Goal: Information Seeking & Learning: Find specific fact

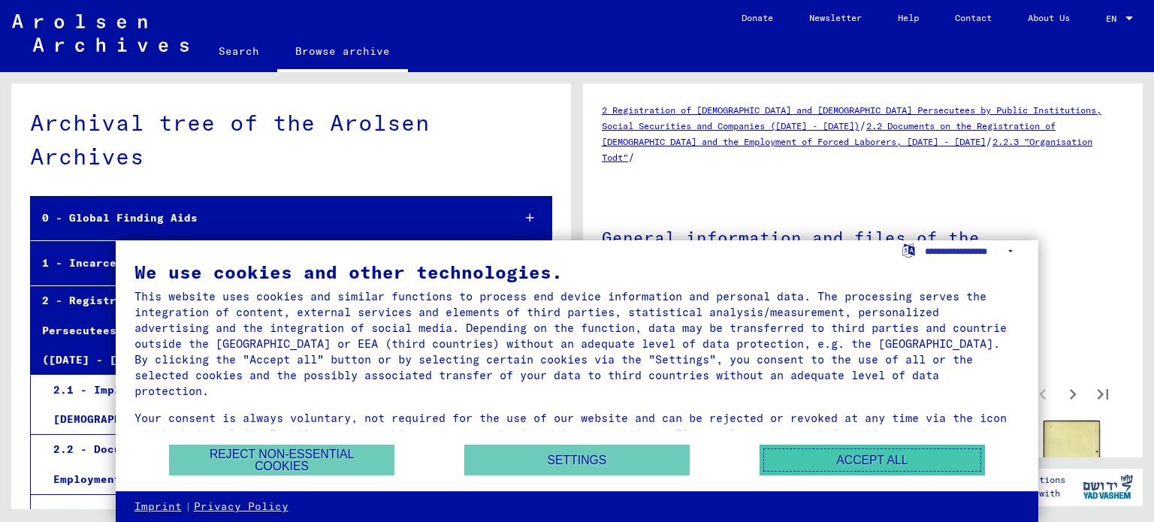
click at [848, 454] on button "Accept all" at bounding box center [872, 460] width 225 height 31
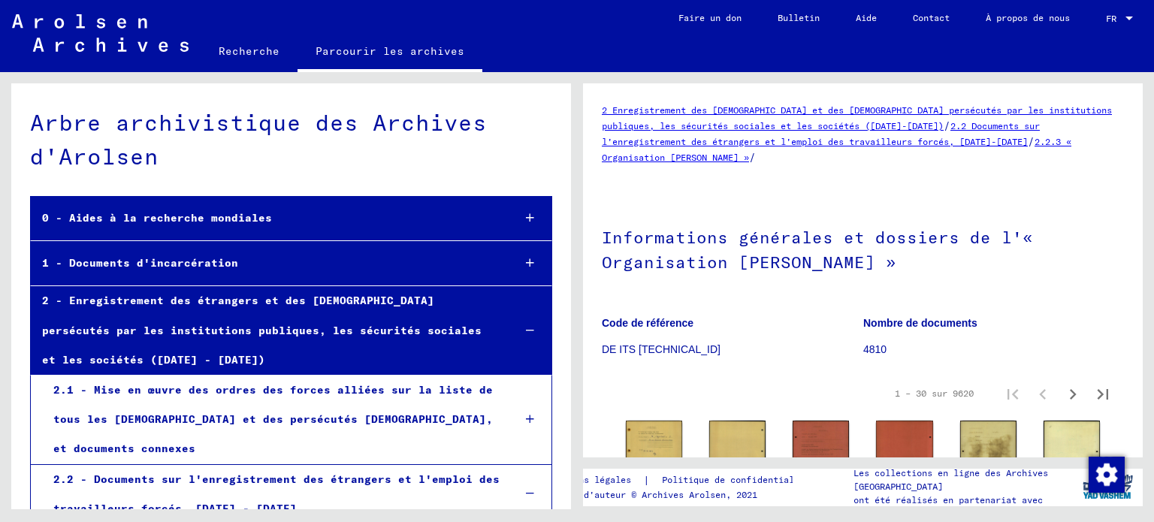
click at [1117, 20] on span "FR" at bounding box center [1114, 19] width 17 height 11
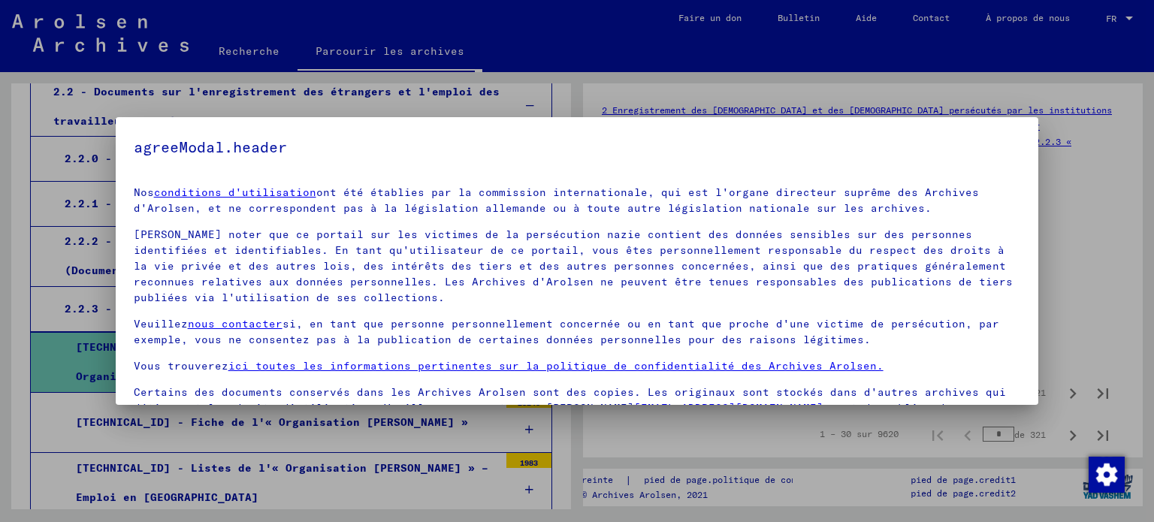
scroll to position [413, 0]
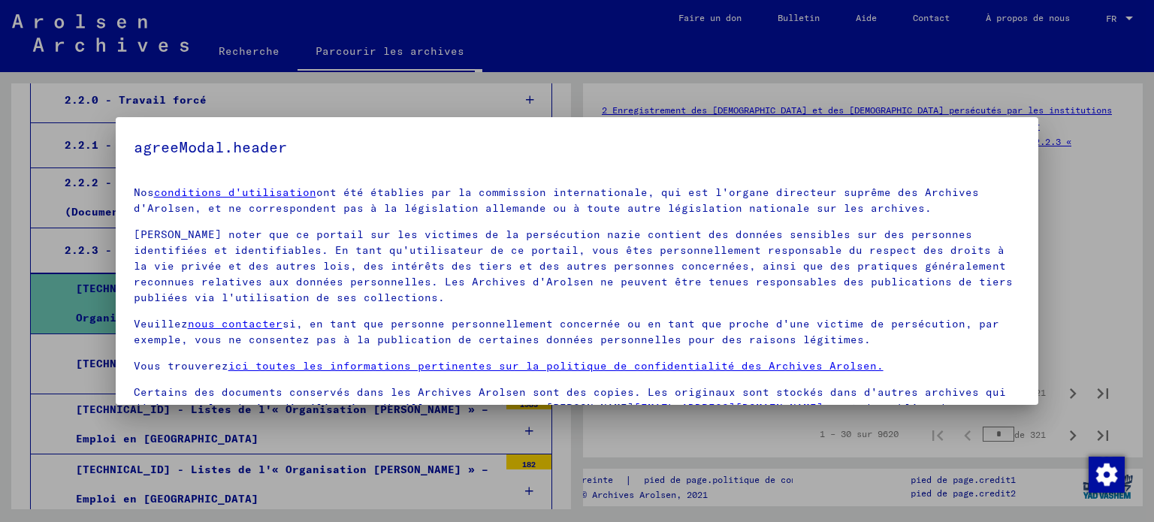
click at [1057, 219] on div at bounding box center [577, 261] width 1154 height 522
click at [1046, 252] on div at bounding box center [577, 261] width 1154 height 522
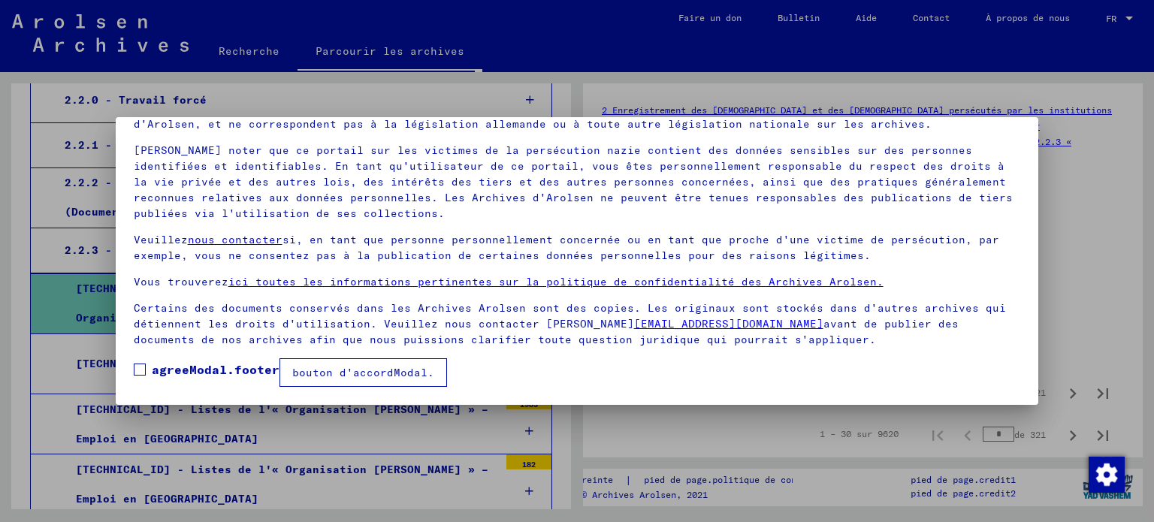
click at [376, 370] on font "bouton d'accordModal." at bounding box center [363, 373] width 142 height 14
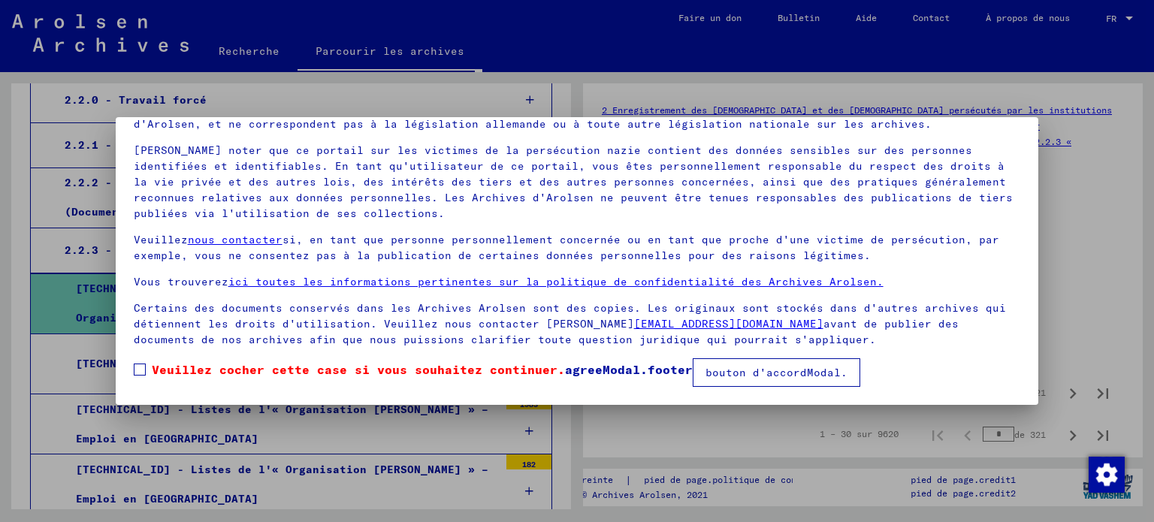
click at [793, 373] on font "bouton d'accordModal." at bounding box center [777, 373] width 142 height 14
click at [822, 370] on font "bouton d'accordModal." at bounding box center [777, 373] width 142 height 14
click at [769, 372] on font "bouton d'accordModal." at bounding box center [777, 373] width 142 height 14
click at [135, 372] on span at bounding box center [140, 370] width 12 height 12
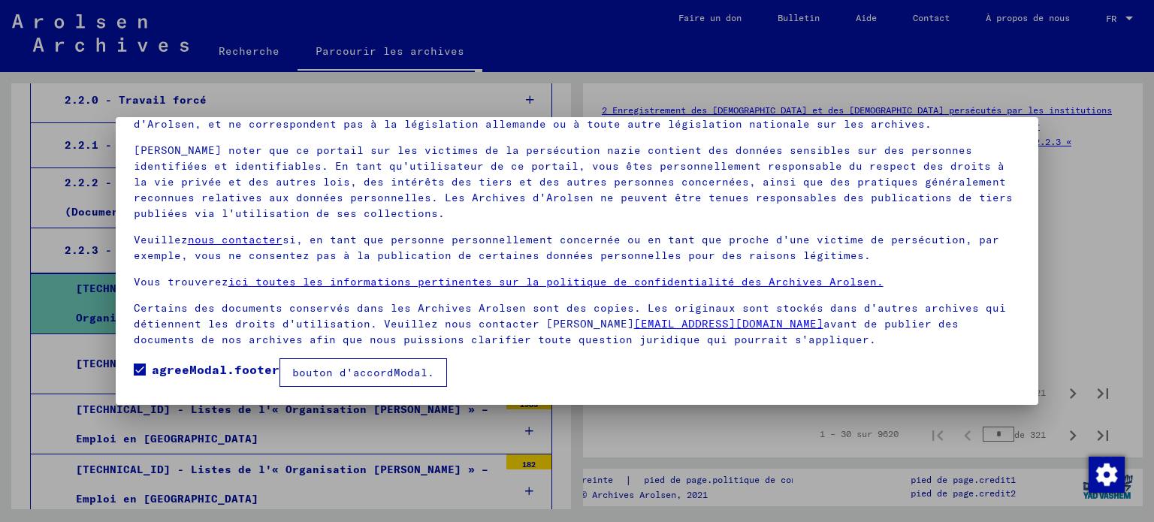
click at [355, 372] on font "bouton d'accordModal." at bounding box center [363, 373] width 142 height 14
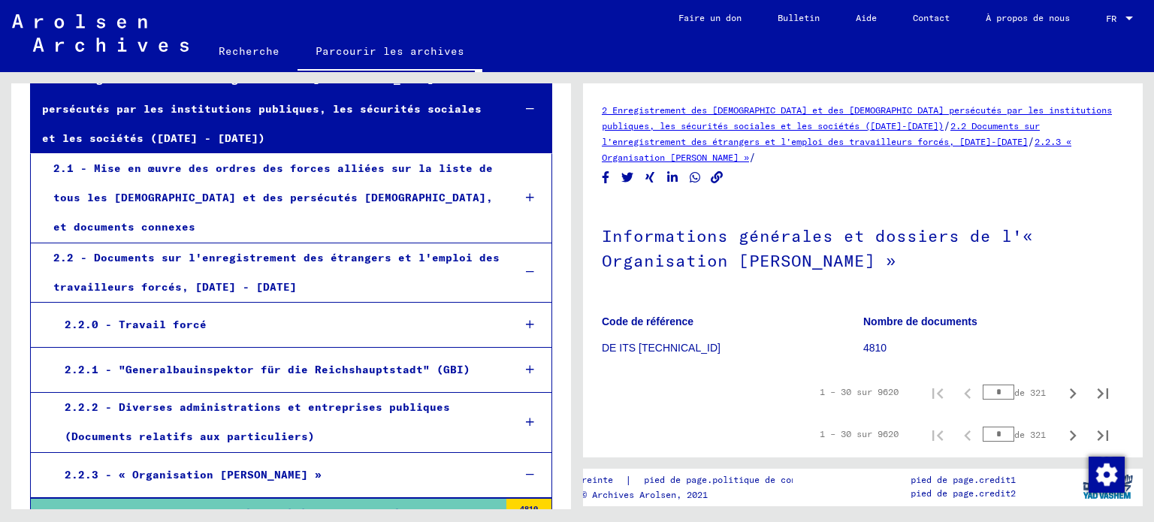
scroll to position [187, 0]
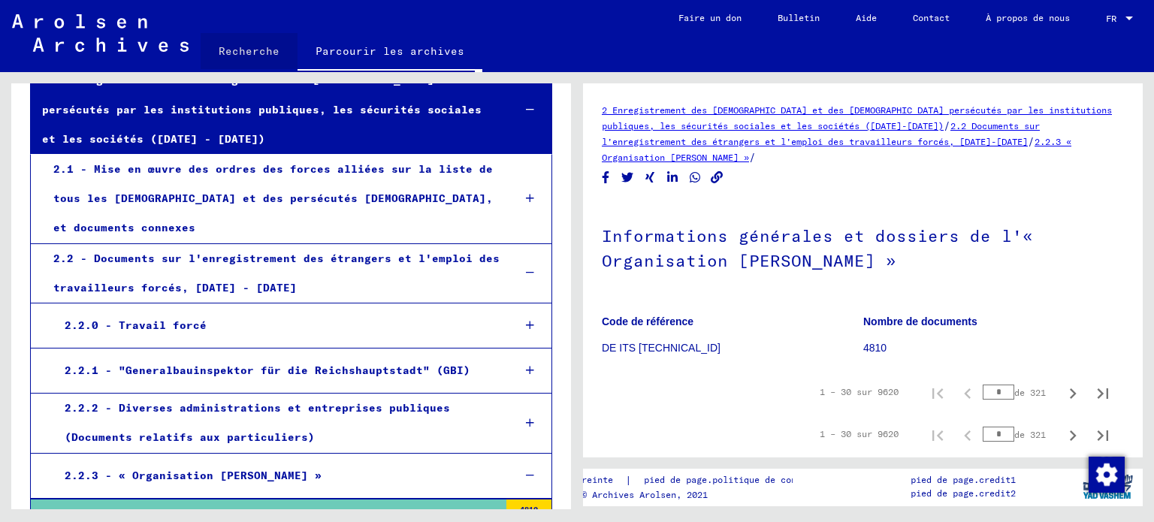
click at [259, 46] on font "Recherche" at bounding box center [249, 51] width 61 height 14
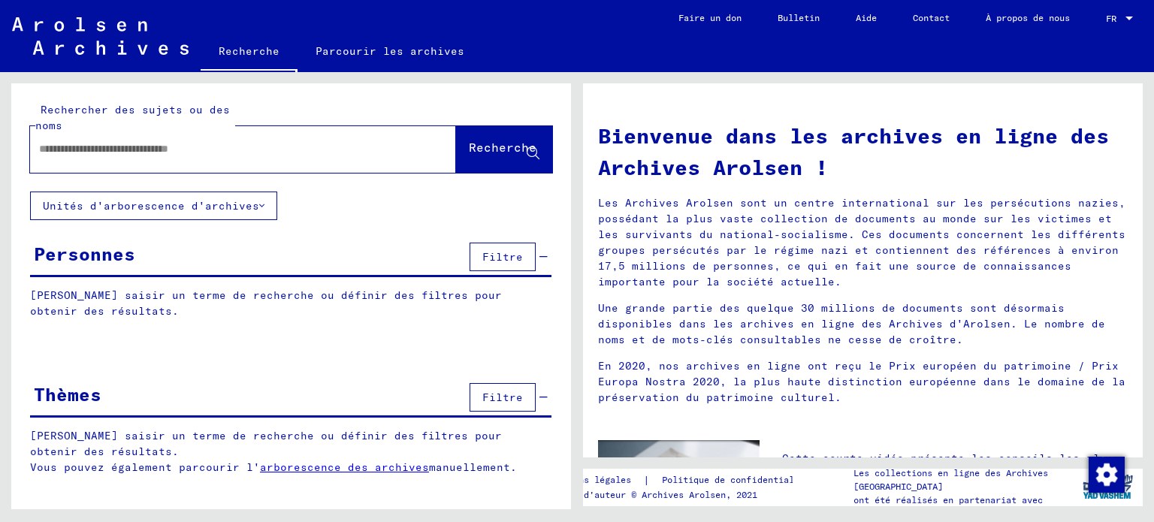
click at [68, 255] on font "Personnes" at bounding box center [84, 254] width 101 height 23
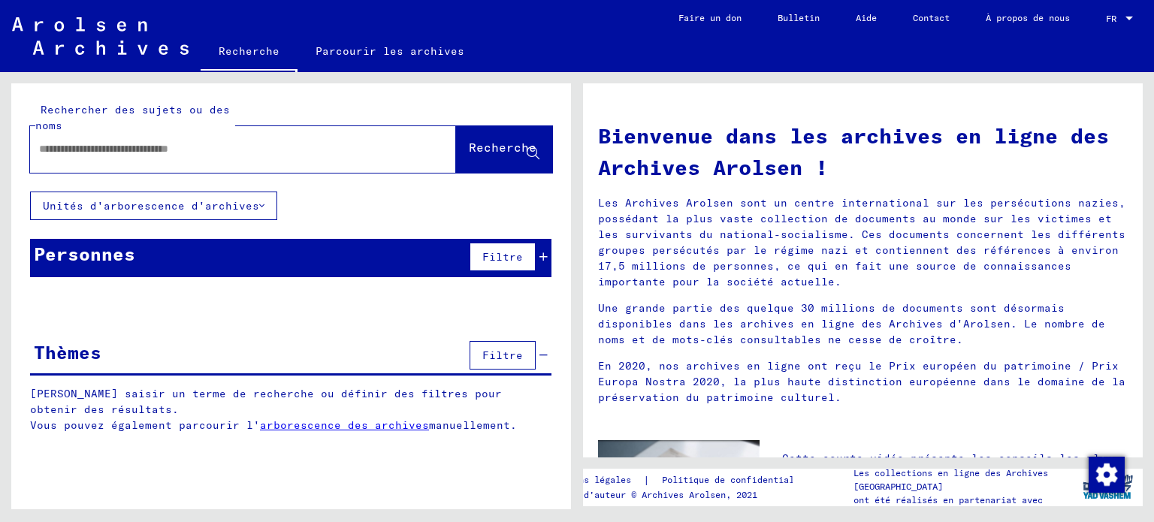
click at [546, 255] on icon at bounding box center [544, 257] width 8 height 11
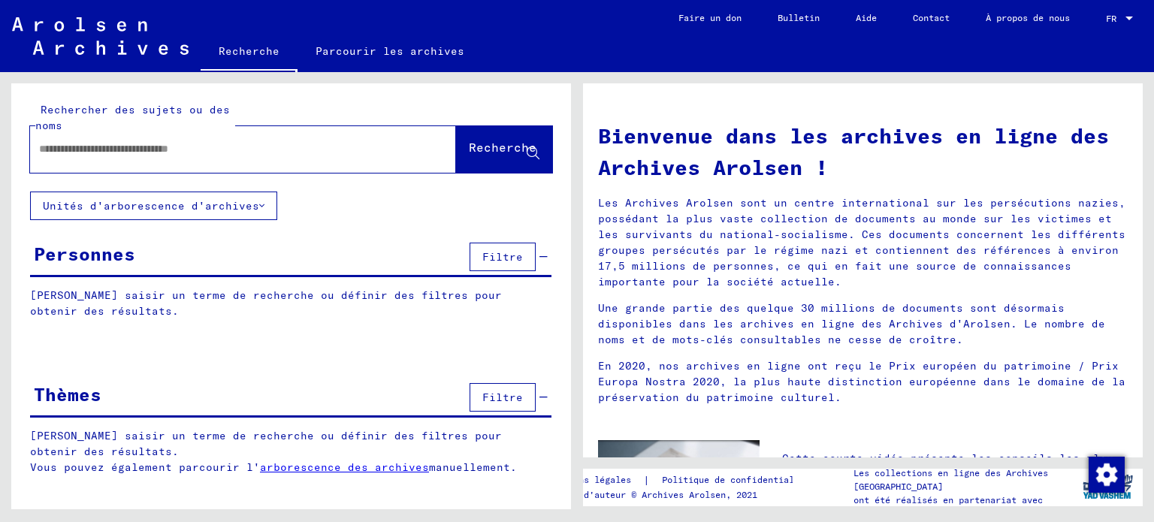
click at [280, 297] on font "[PERSON_NAME] saisir un terme de recherche ou définir des filtres pour obtenir …" at bounding box center [266, 303] width 472 height 29
click at [162, 152] on input "text" at bounding box center [225, 149] width 372 height 16
click at [490, 151] on font "Recherche" at bounding box center [503, 147] width 68 height 15
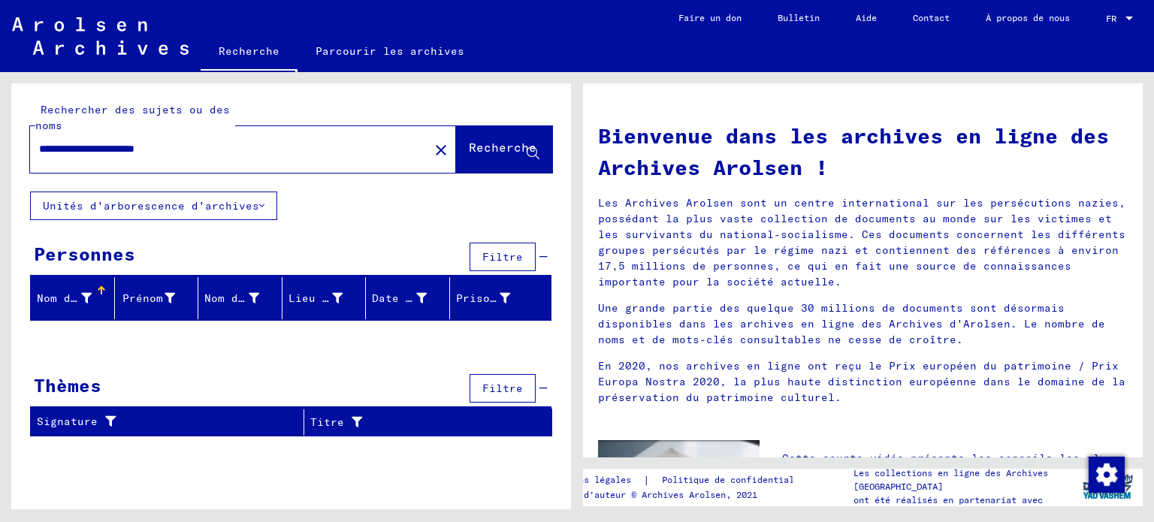
click at [71, 293] on font "Nom de famille" at bounding box center [84, 299] width 95 height 14
click at [98, 291] on div at bounding box center [100, 293] width 5 height 5
click at [172, 293] on icon at bounding box center [170, 298] width 11 height 11
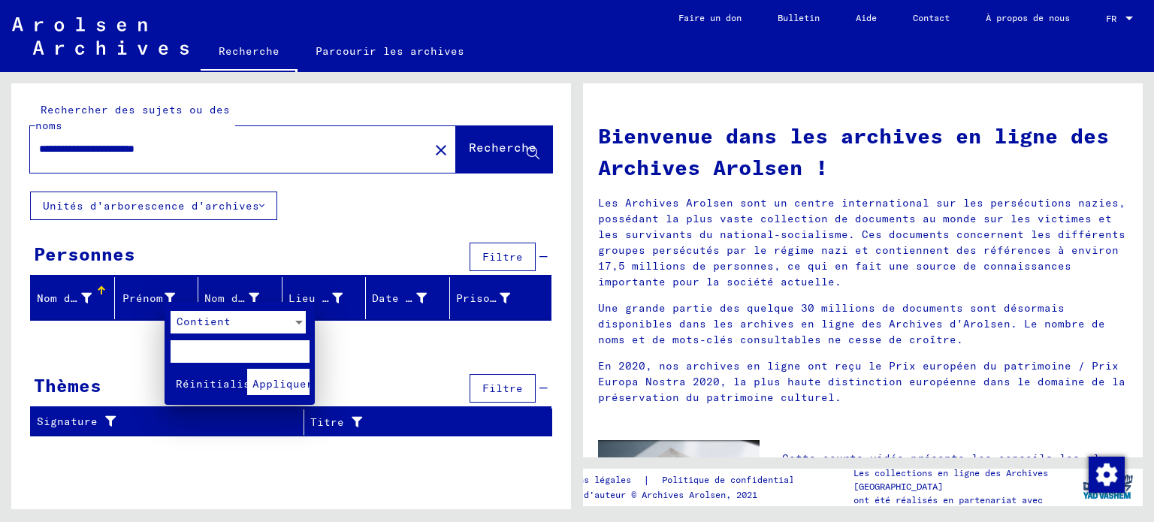
click at [370, 357] on div at bounding box center [577, 261] width 1154 height 522
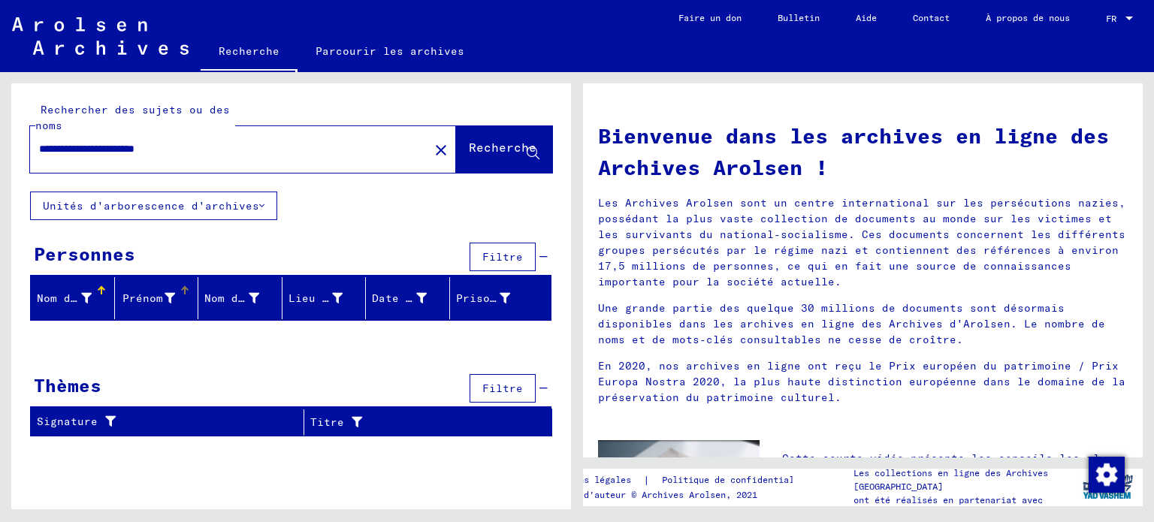
click at [243, 202] on font "Unités d'arborescence d'archives" at bounding box center [151, 206] width 216 height 14
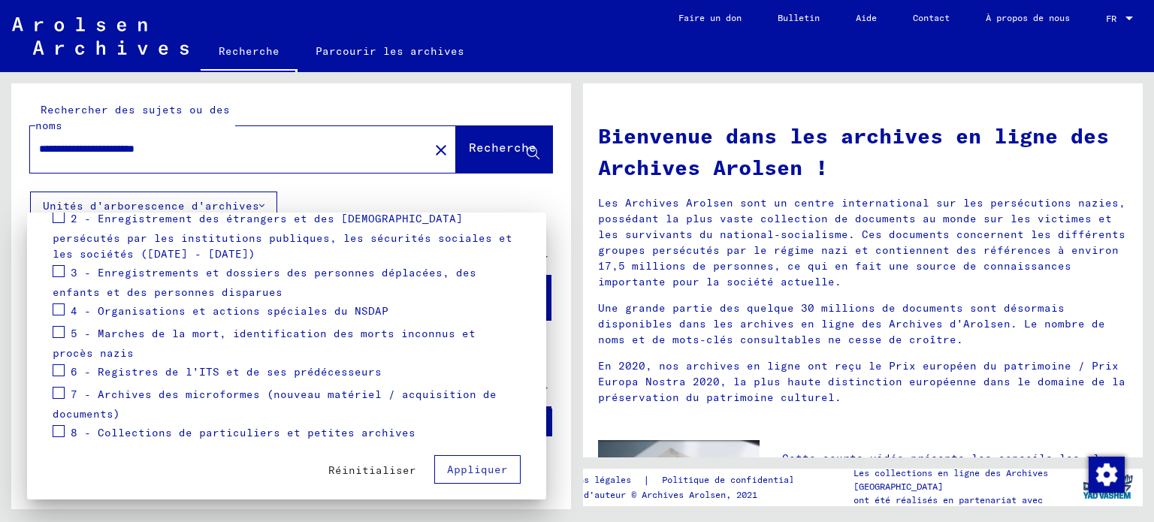
scroll to position [265, 0]
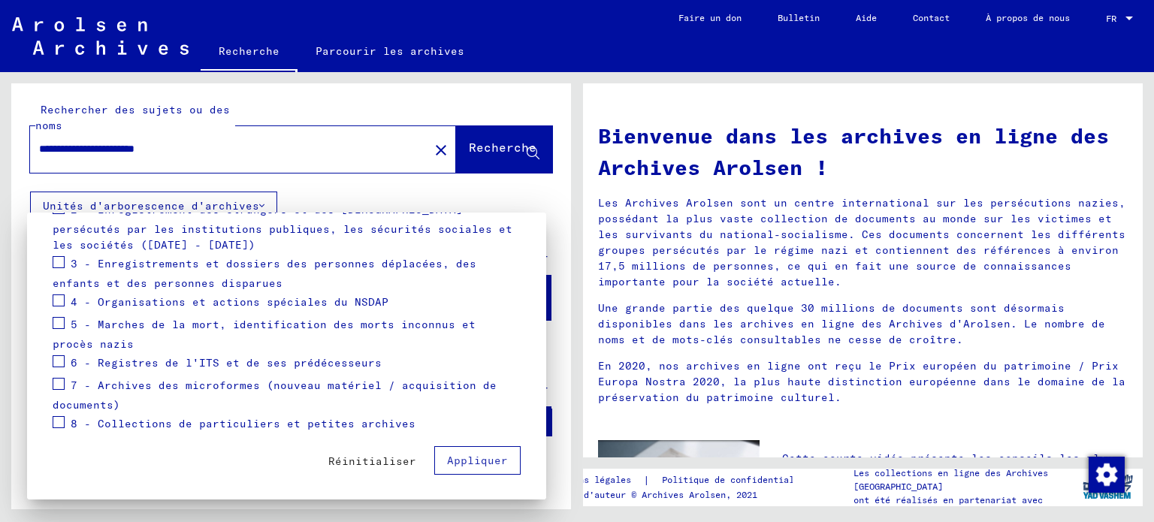
click at [57, 419] on span at bounding box center [59, 422] width 12 height 12
click at [62, 375] on label at bounding box center [59, 382] width 12 height 15
click at [59, 352] on label at bounding box center [59, 359] width 12 height 15
click at [56, 317] on span at bounding box center [59, 323] width 12 height 12
click at [58, 323] on span at bounding box center [59, 323] width 12 height 12
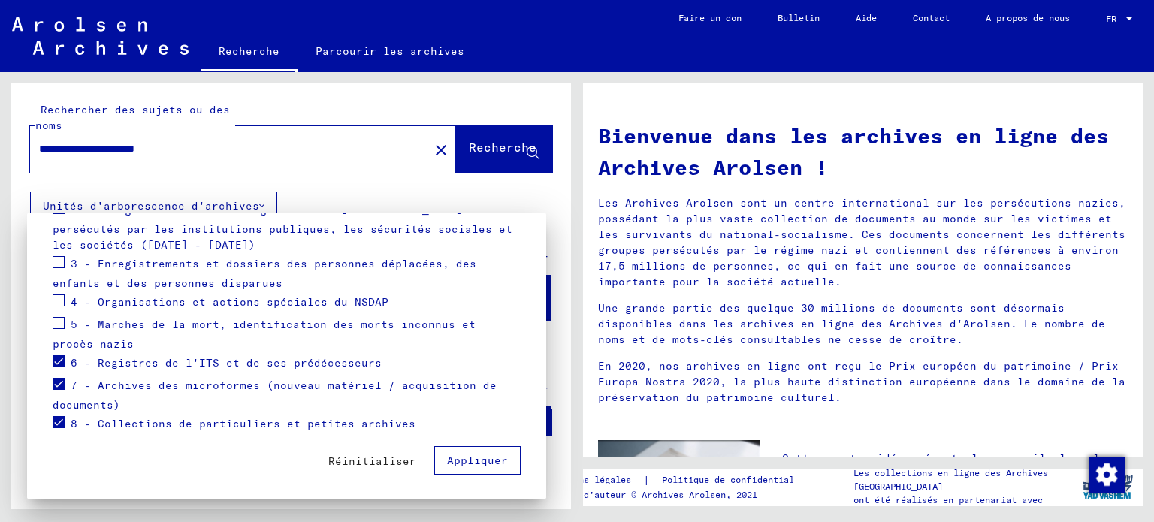
click at [54, 355] on span at bounding box center [59, 361] width 12 height 12
click at [57, 380] on span at bounding box center [59, 384] width 12 height 12
click at [56, 419] on span at bounding box center [59, 422] width 12 height 12
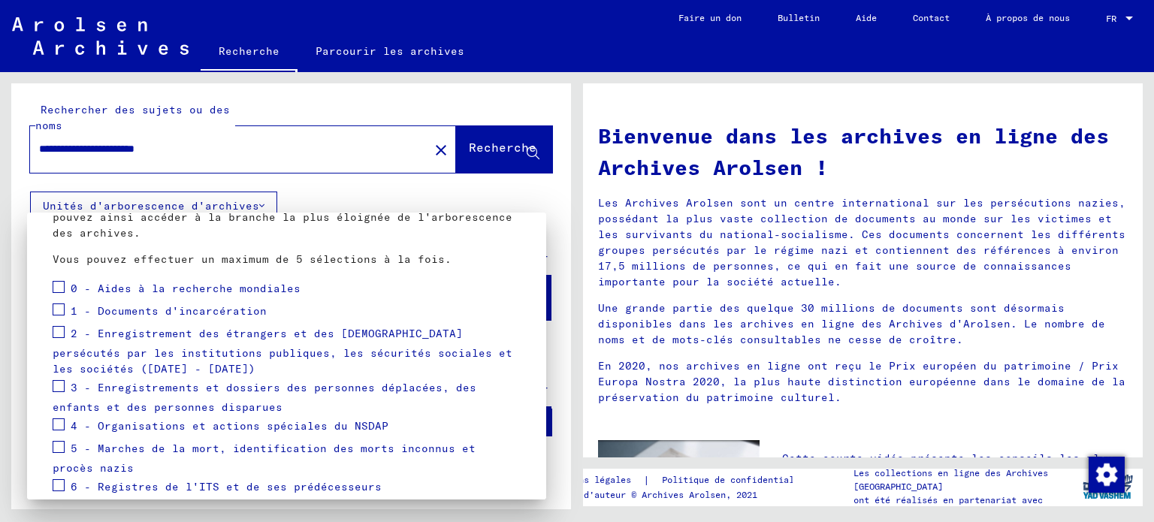
scroll to position [114, 0]
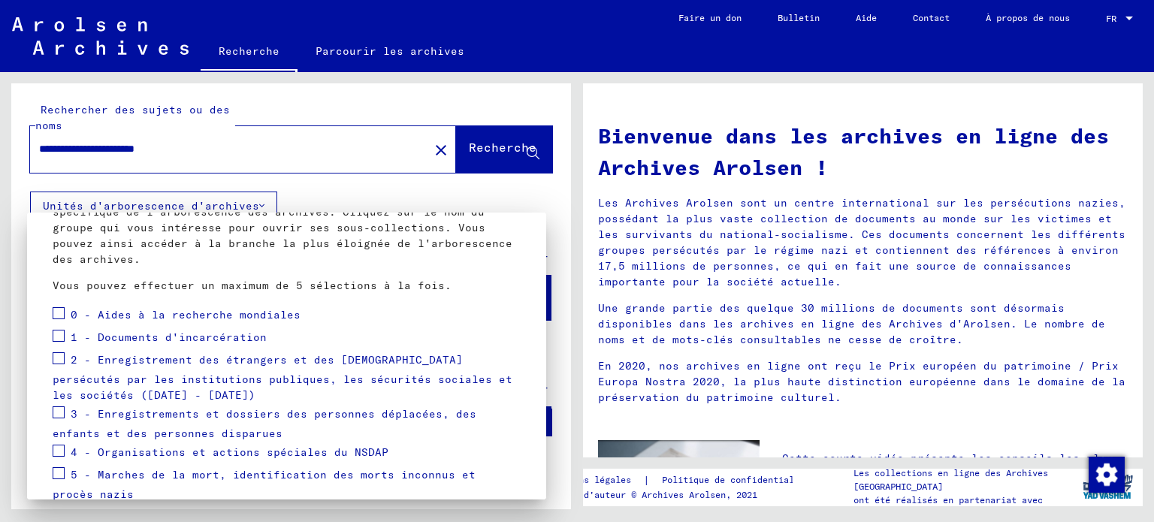
click at [56, 313] on span at bounding box center [59, 313] width 12 height 12
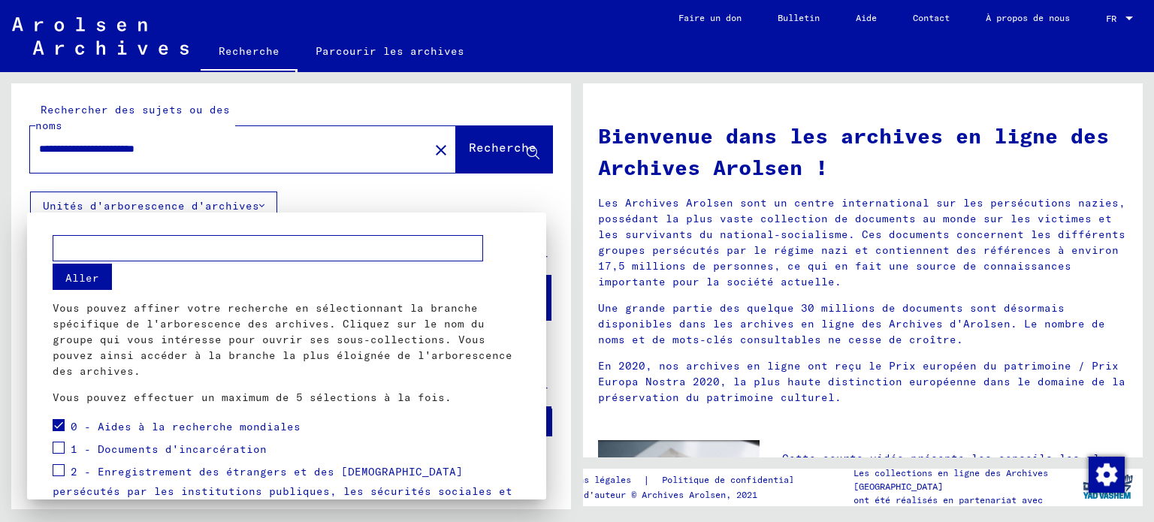
scroll to position [0, 0]
click at [86, 274] on font "Aller" at bounding box center [82, 281] width 34 height 14
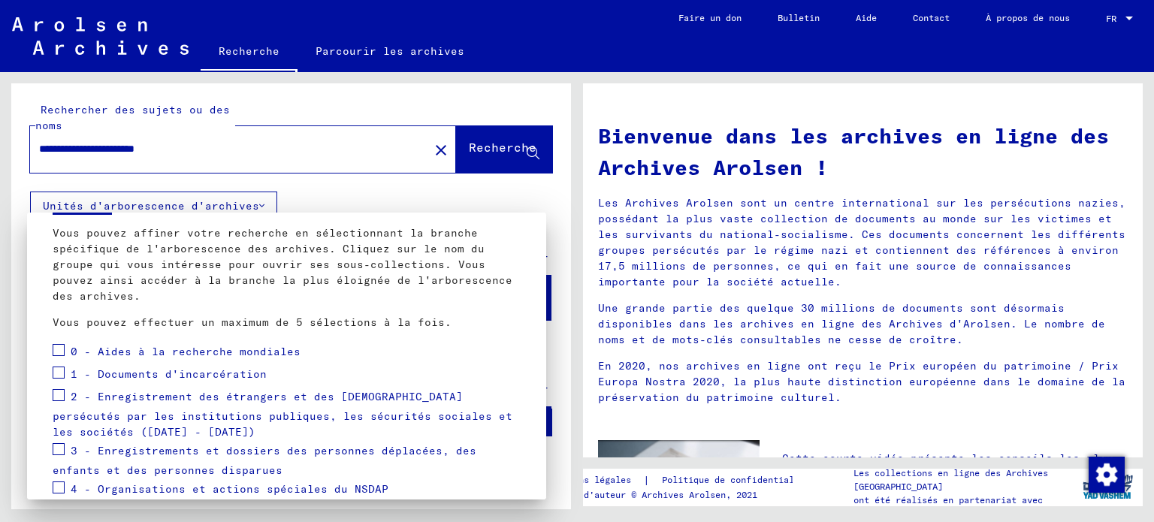
scroll to position [39, 0]
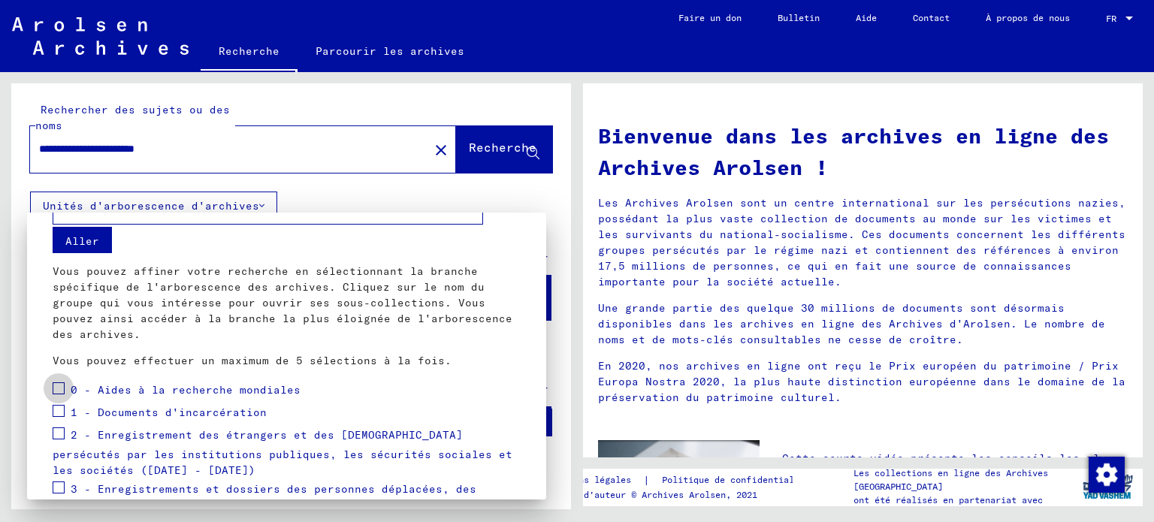
click at [60, 389] on span at bounding box center [59, 388] width 12 height 12
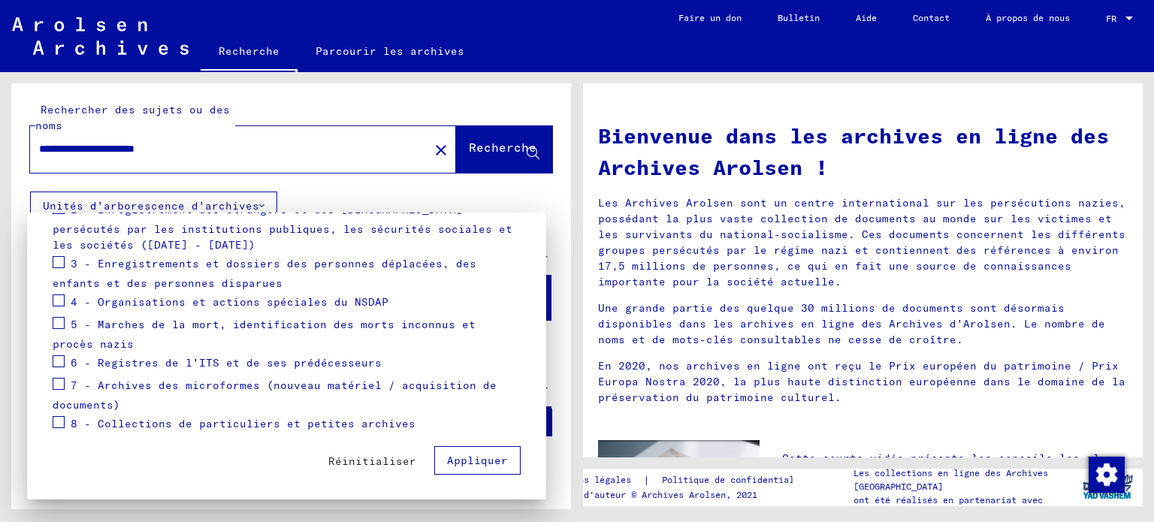
click at [454, 458] on font "Appliquer" at bounding box center [477, 461] width 61 height 14
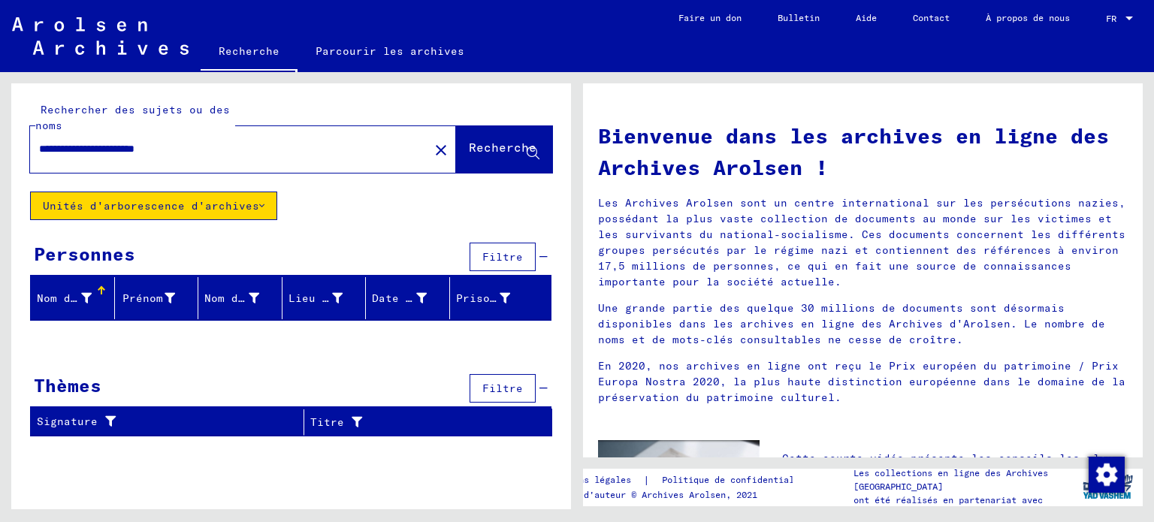
drag, startPoint x: 210, startPoint y: 146, endPoint x: 15, endPoint y: 153, distance: 195.5
click at [15, 153] on div "**********" at bounding box center [291, 137] width 560 height 108
type input "**********"
click at [504, 141] on font "Recherche" at bounding box center [503, 147] width 68 height 15
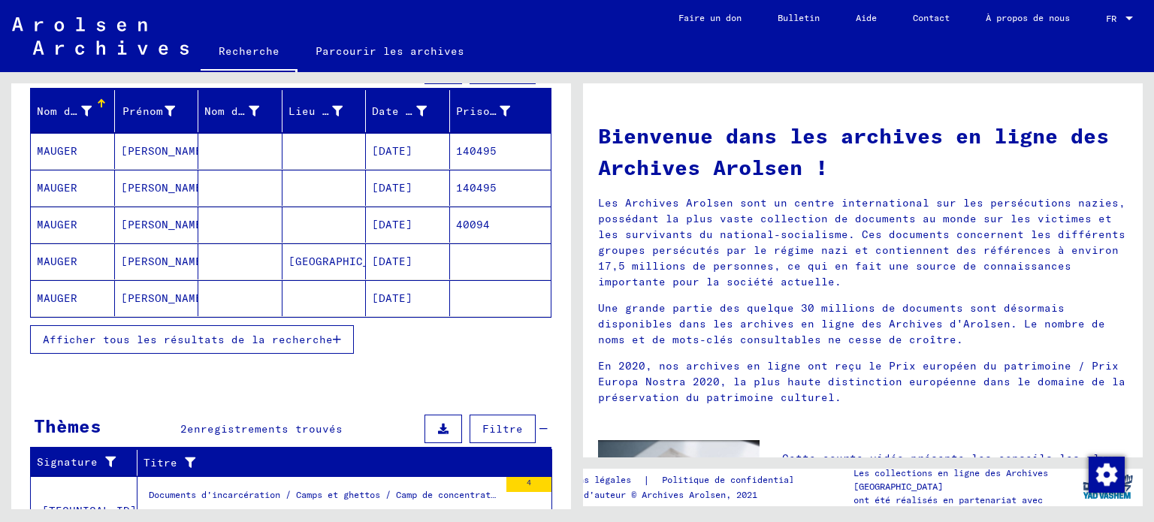
scroll to position [225, 0]
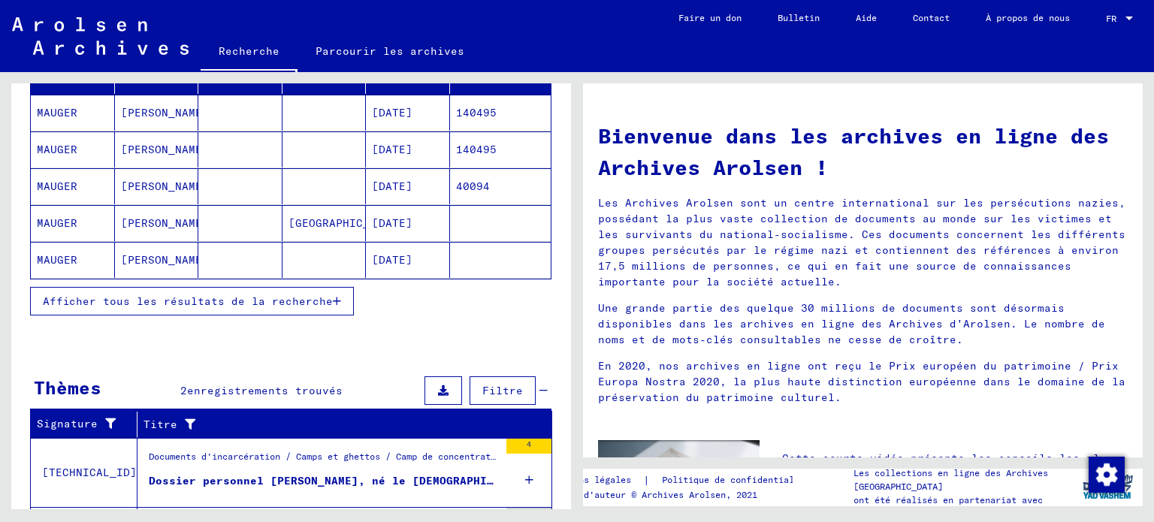
click at [333, 296] on icon "button" at bounding box center [337, 301] width 8 height 11
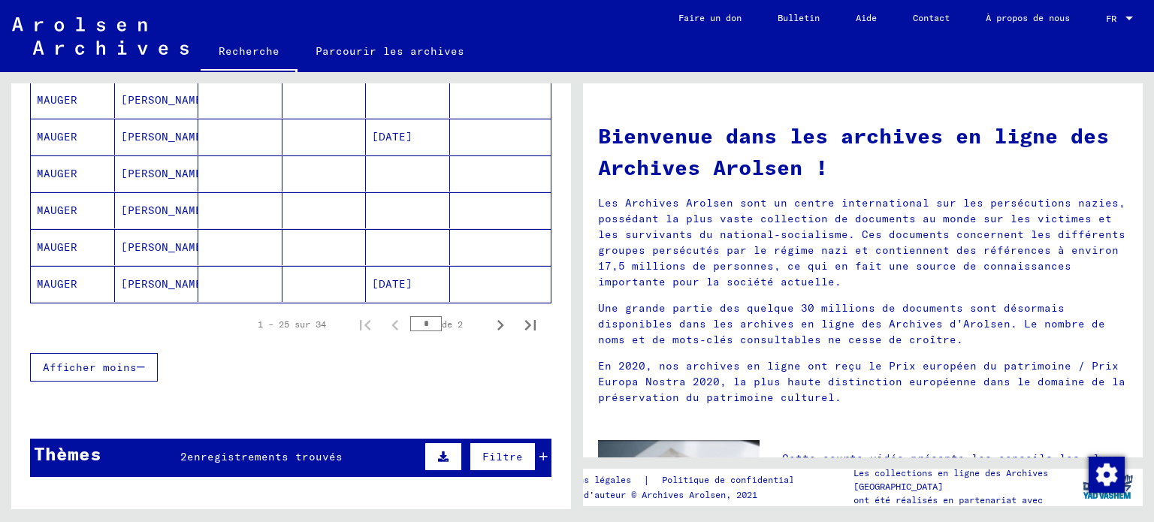
scroll to position [977, 0]
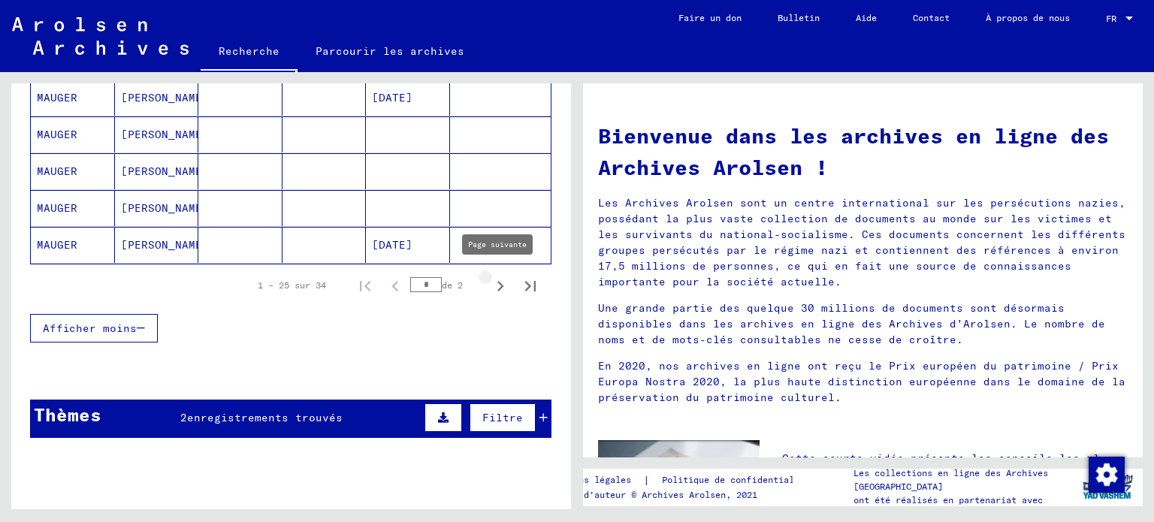
click at [497, 283] on icon "Page suivante" at bounding box center [500, 286] width 7 height 11
type input "*"
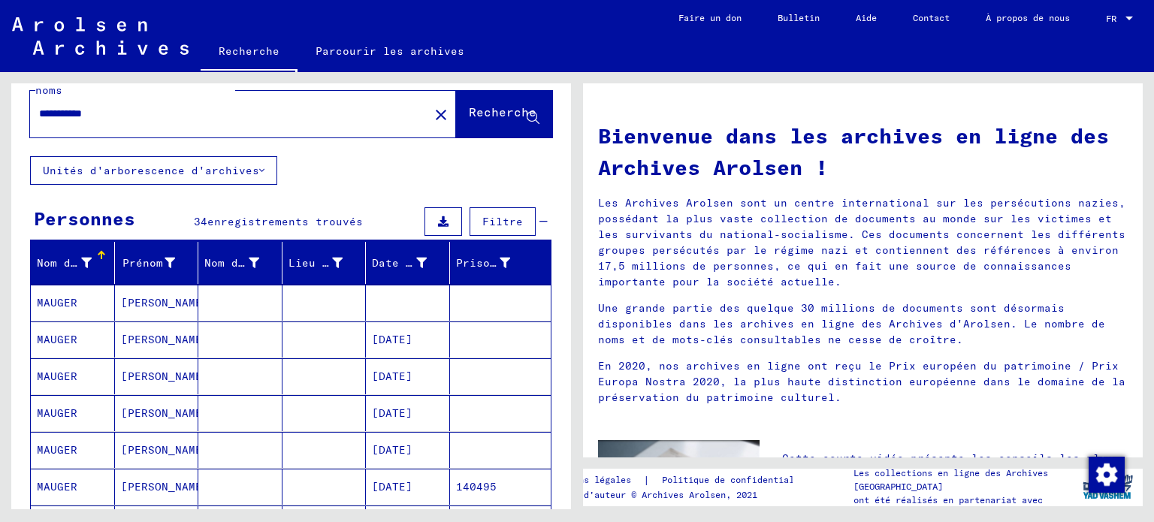
scroll to position [0, 0]
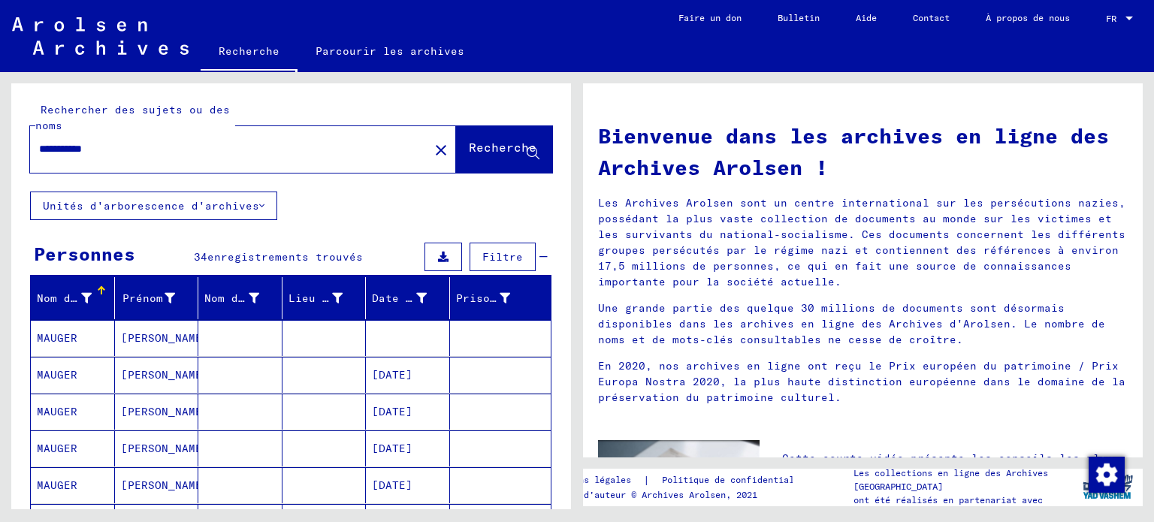
drag, startPoint x: 120, startPoint y: 144, endPoint x: 71, endPoint y: 159, distance: 50.9
click at [71, 159] on div "**********" at bounding box center [220, 149] width 381 height 34
click at [156, 154] on input "**********" at bounding box center [225, 149] width 372 height 16
drag, startPoint x: 120, startPoint y: 150, endPoint x: 4, endPoint y: 146, distance: 116.5
click at [0, 156] on div "**********" at bounding box center [288, 290] width 577 height 437
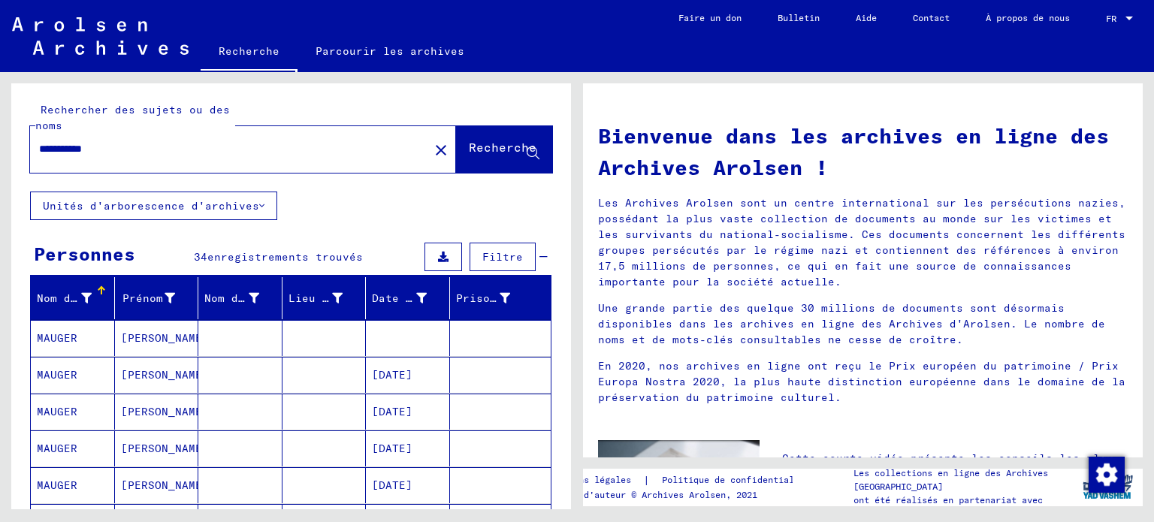
type input "**********"
click at [469, 153] on font "Recherche" at bounding box center [503, 147] width 68 height 15
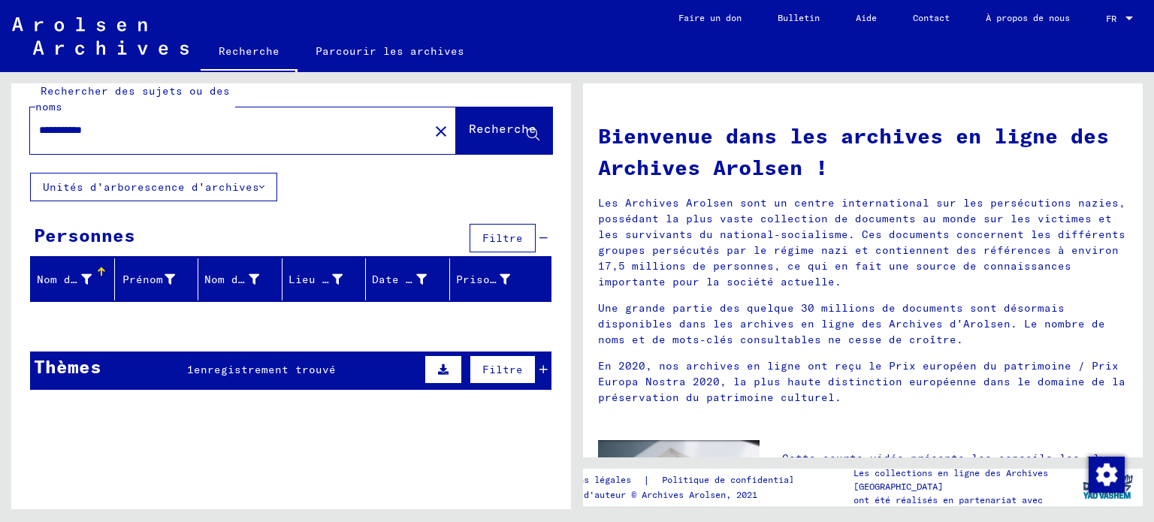
scroll to position [24, 0]
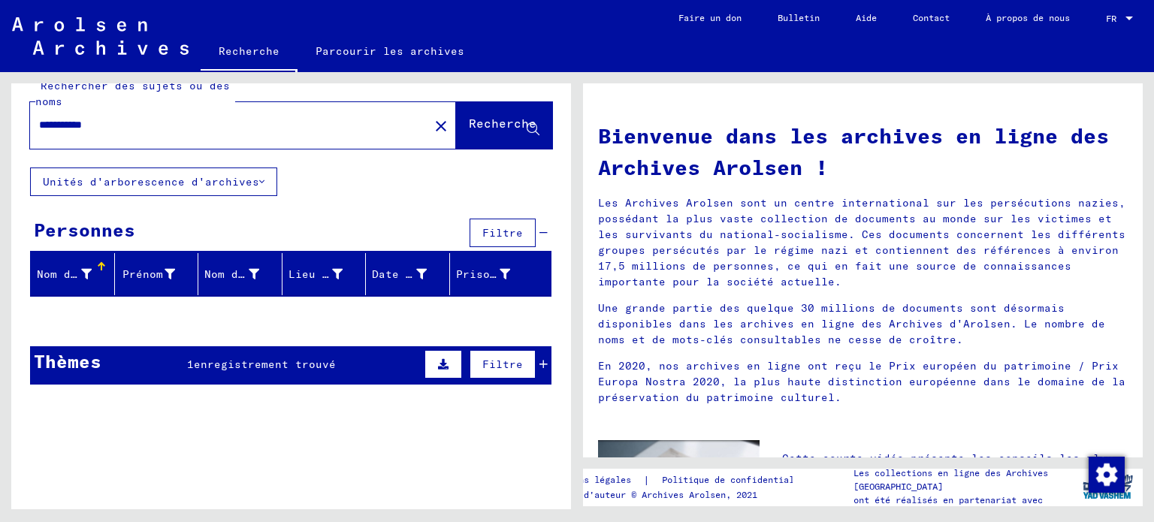
click at [277, 358] on font "enregistrement trouvé" at bounding box center [265, 365] width 142 height 14
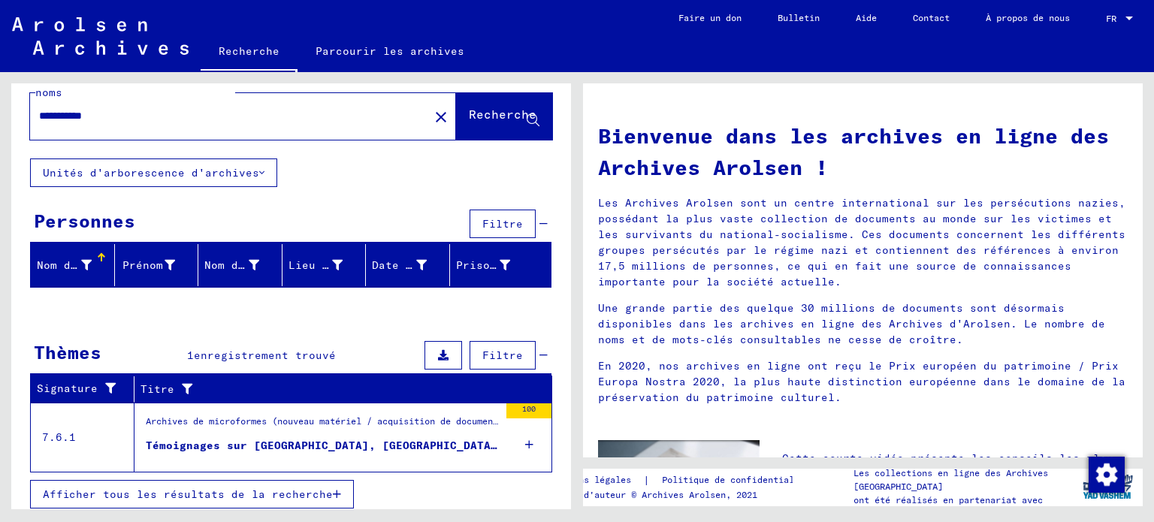
scroll to position [36, 0]
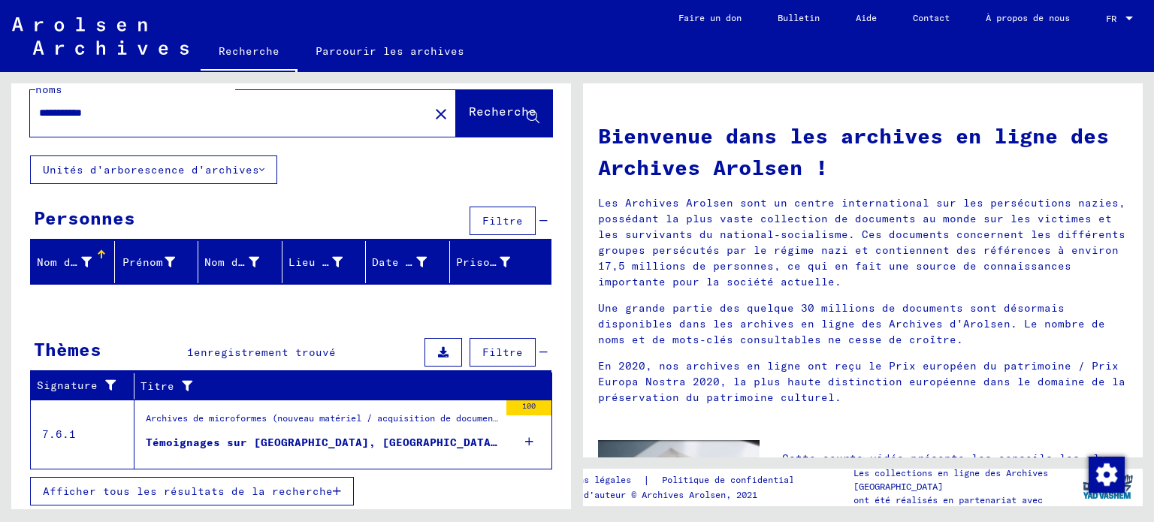
click at [333, 487] on icon "button" at bounding box center [337, 491] width 8 height 11
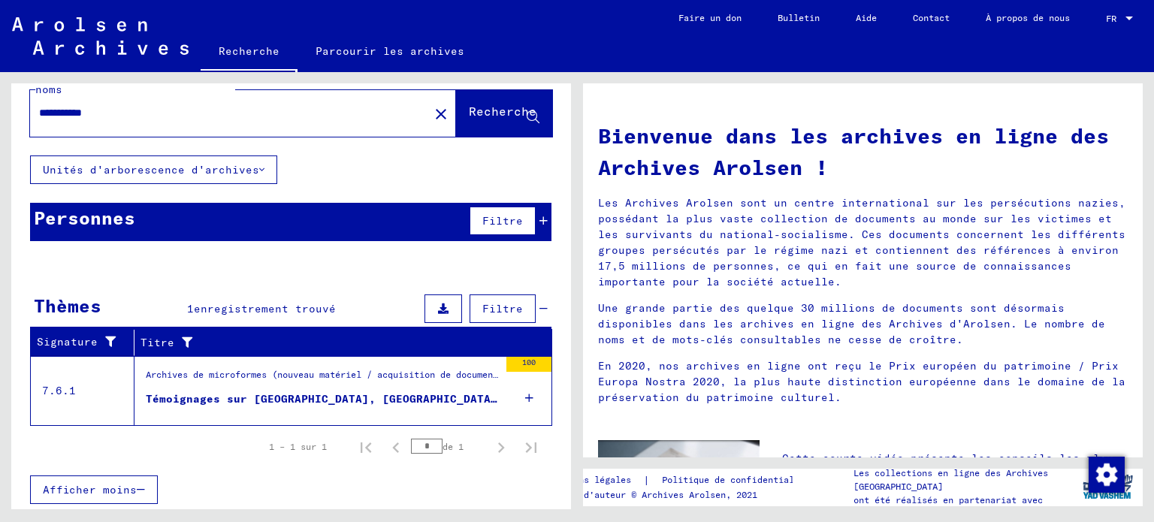
click at [497, 215] on font "Filtre" at bounding box center [502, 221] width 41 height 14
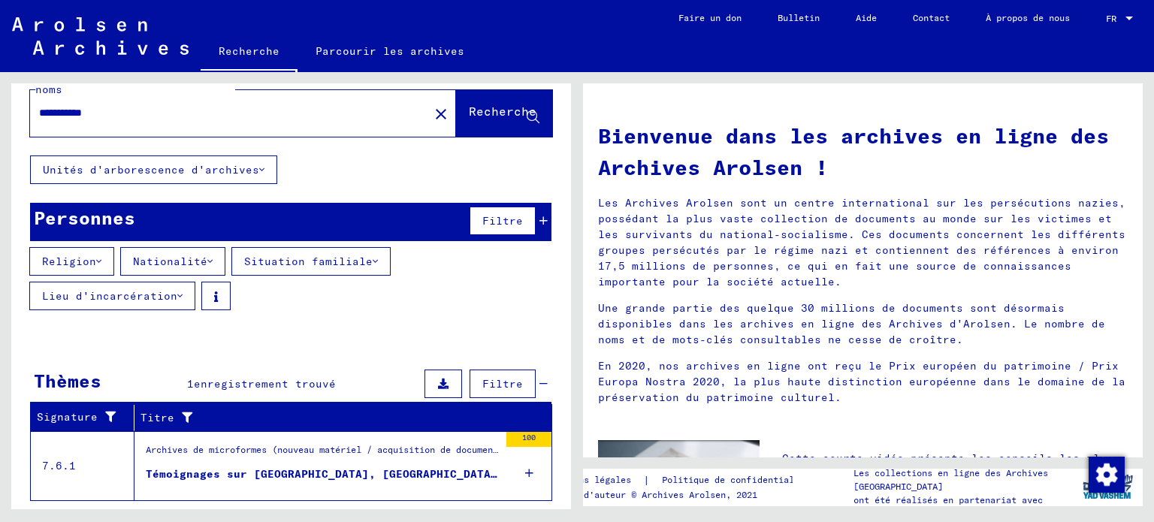
click at [177, 261] on font "Nationalité" at bounding box center [170, 262] width 74 height 14
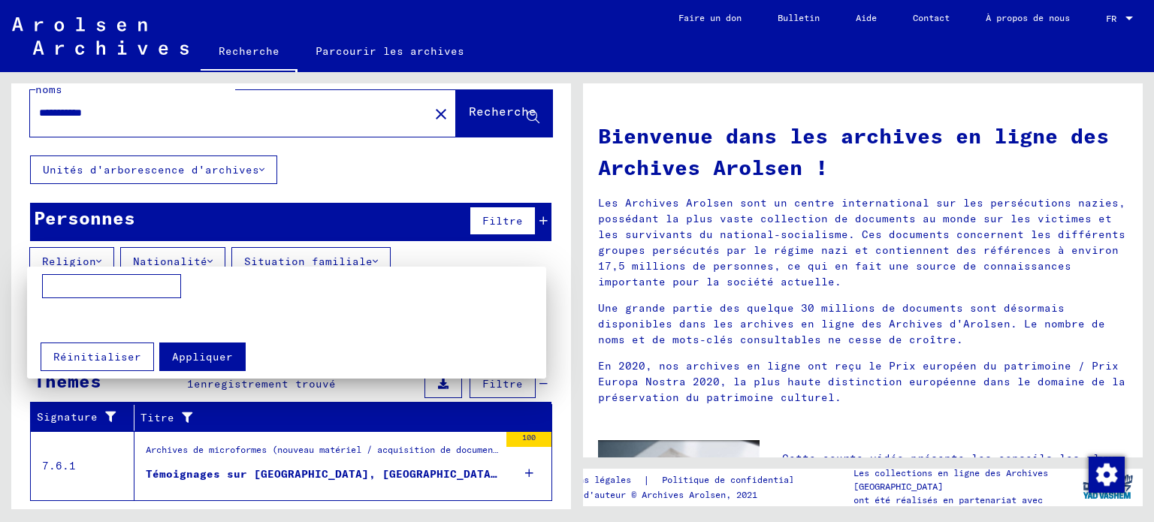
click at [119, 286] on input at bounding box center [111, 286] width 139 height 24
type input "*********"
click at [192, 363] on font "Appliquer" at bounding box center [202, 357] width 61 height 14
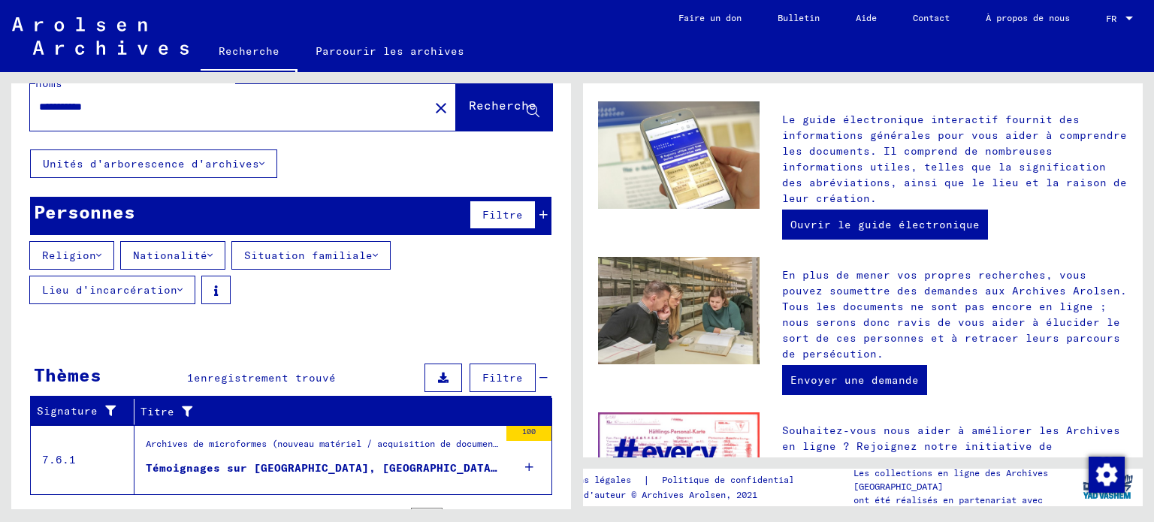
scroll to position [0, 0]
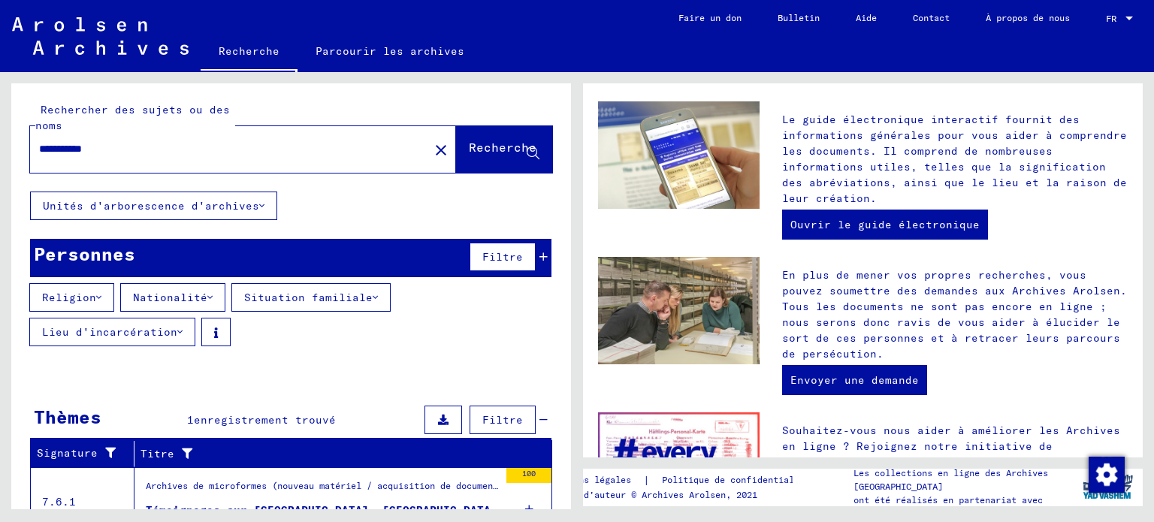
click at [406, 51] on font "Parcourir les archives" at bounding box center [390, 51] width 149 height 14
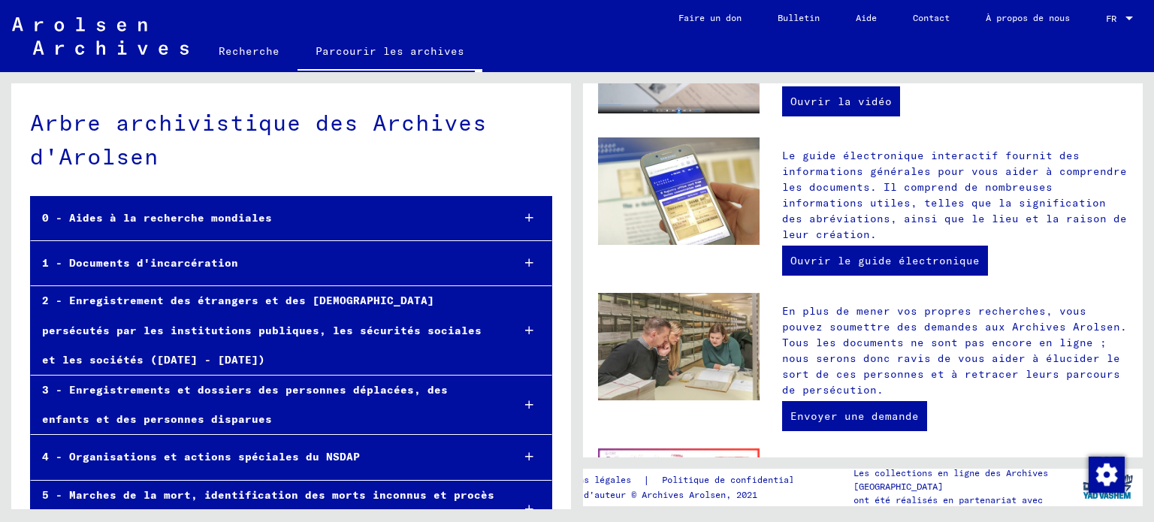
scroll to position [479, 0]
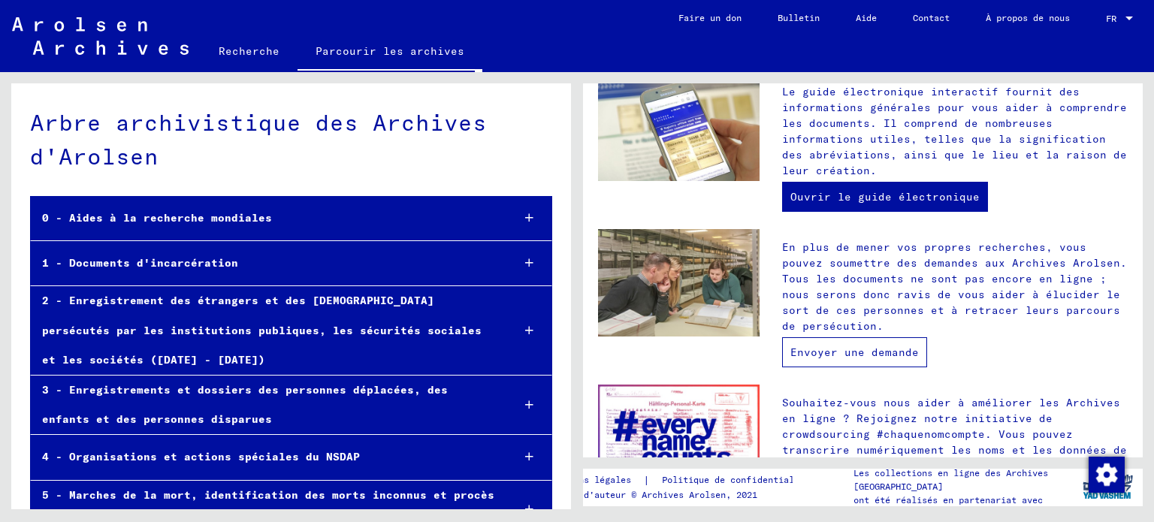
click at [848, 347] on font "Envoyer une demande" at bounding box center [855, 353] width 128 height 14
